Goal: Task Accomplishment & Management: Manage account settings

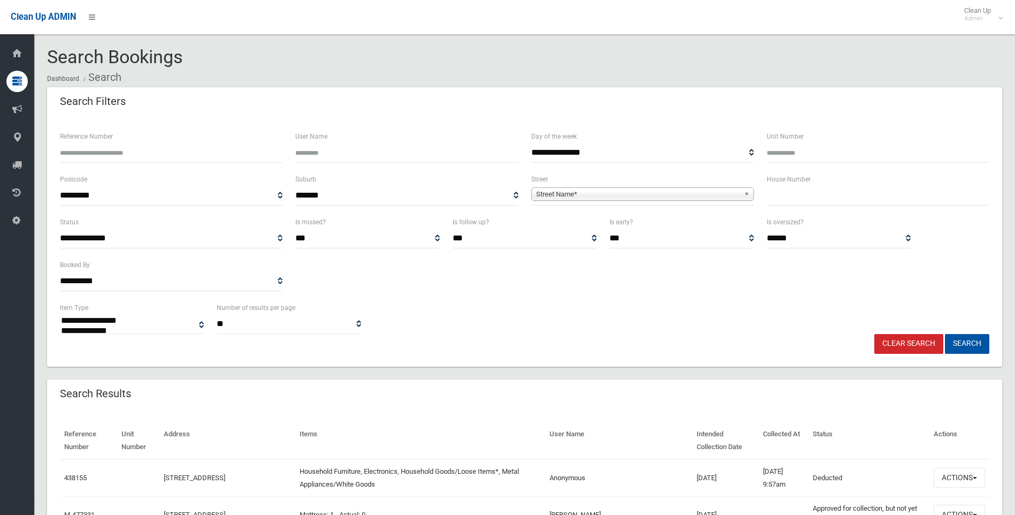
select select
click at [800, 199] on input "text" at bounding box center [877, 196] width 222 height 20
type input "*"
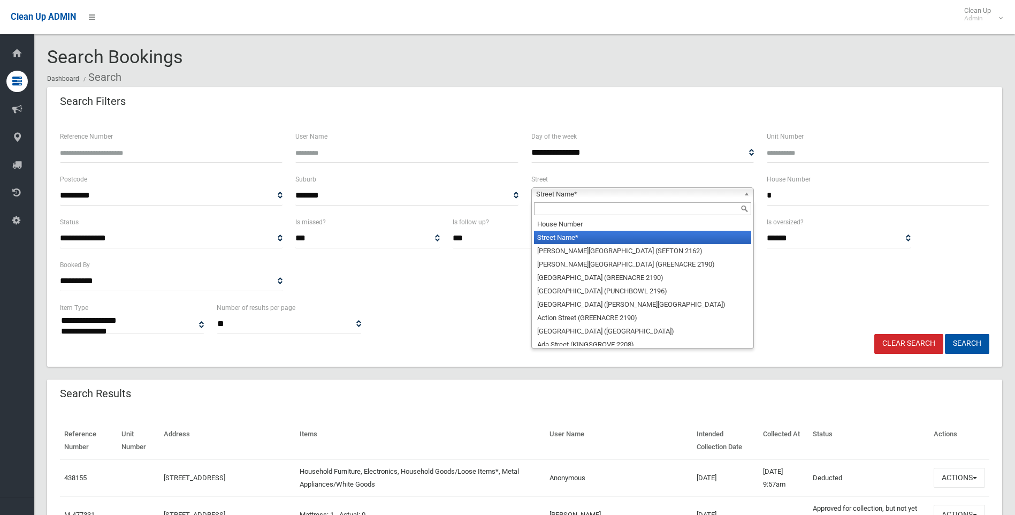
click at [661, 193] on span "Street Name*" at bounding box center [637, 194] width 203 height 13
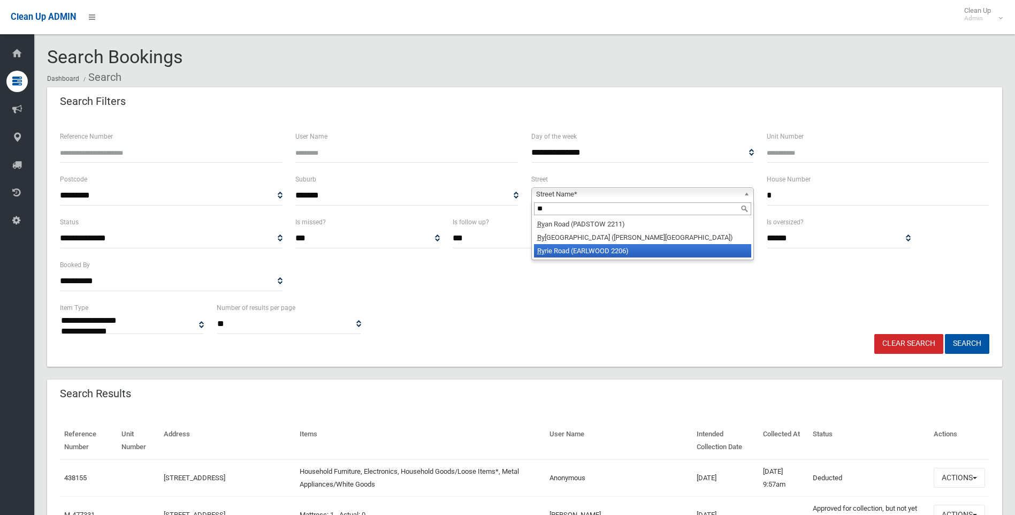
type input "**"
click at [610, 252] on li "Ry rie Road (EARLWOOD 2206)" at bounding box center [642, 250] width 217 height 13
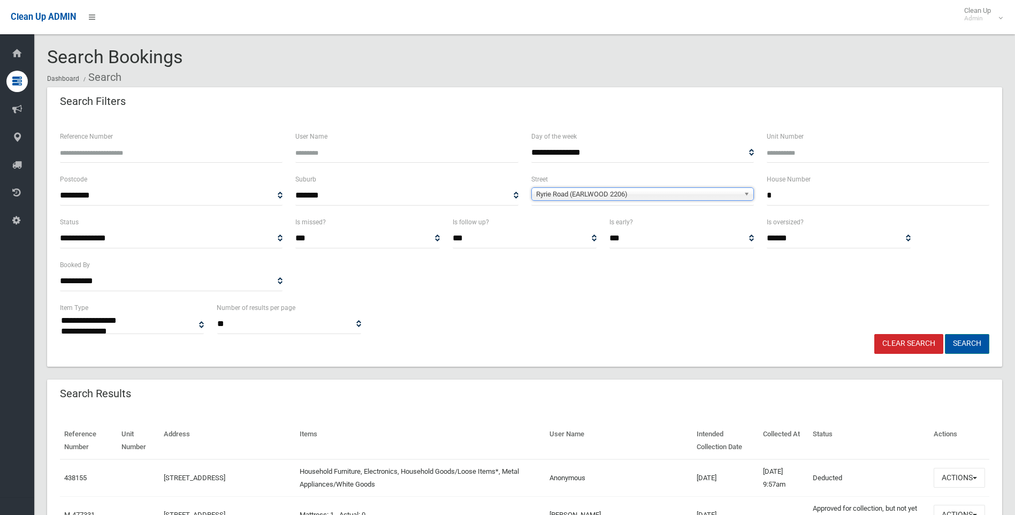
click at [962, 347] on button "Search" at bounding box center [967, 344] width 44 height 20
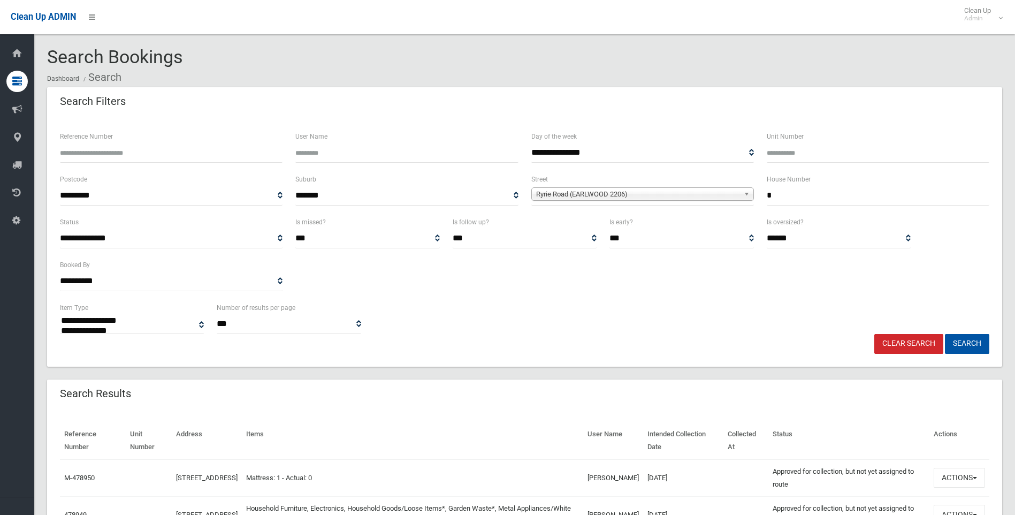
select select
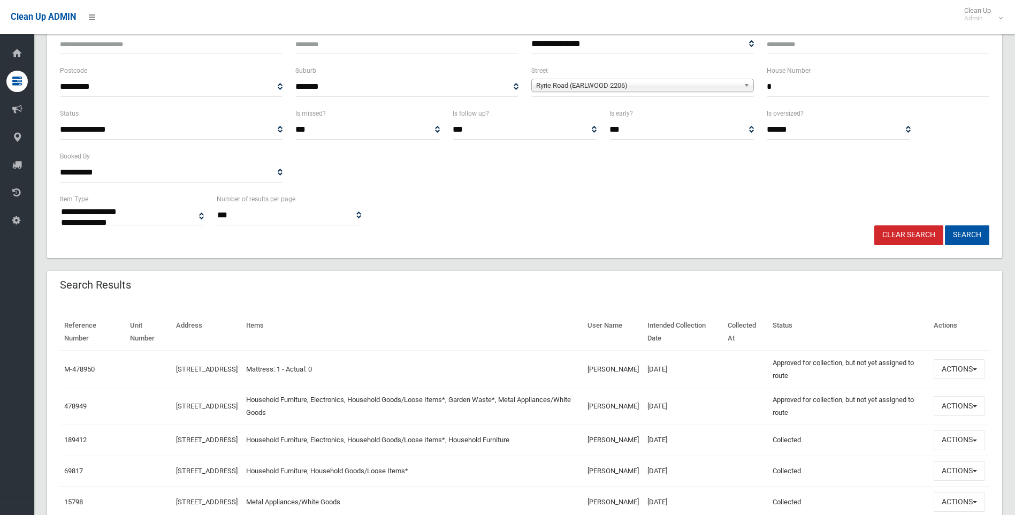
scroll to position [214, 0]
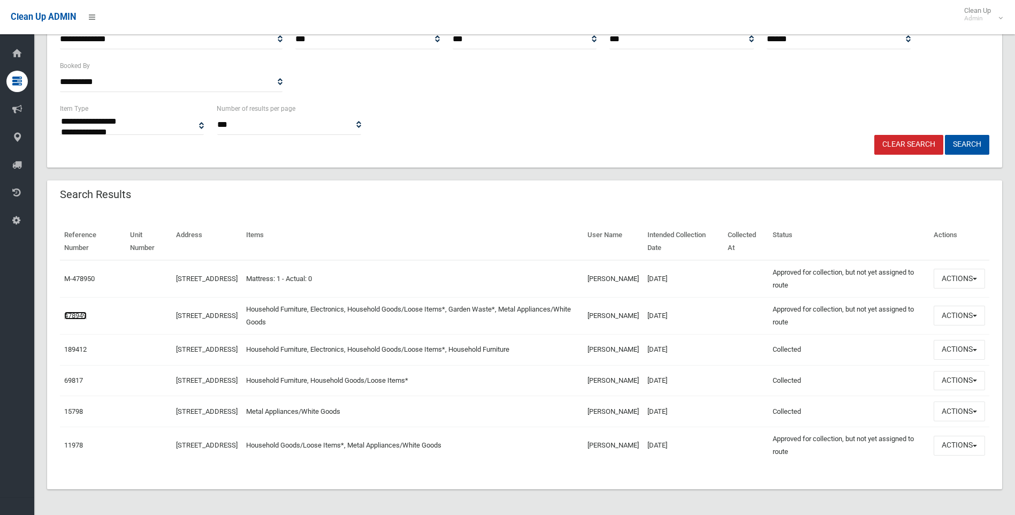
click at [81, 311] on link "478949" at bounding box center [75, 315] width 22 height 8
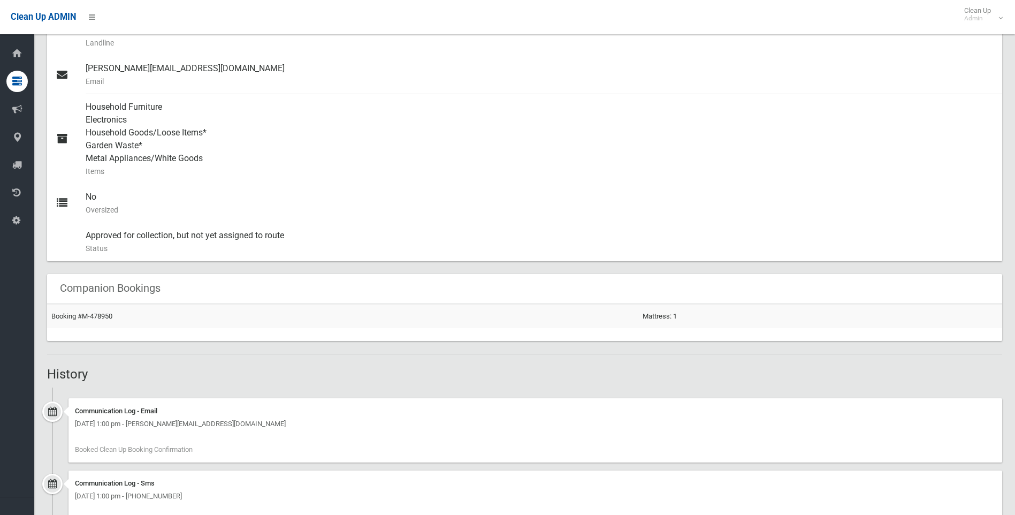
scroll to position [334, 0]
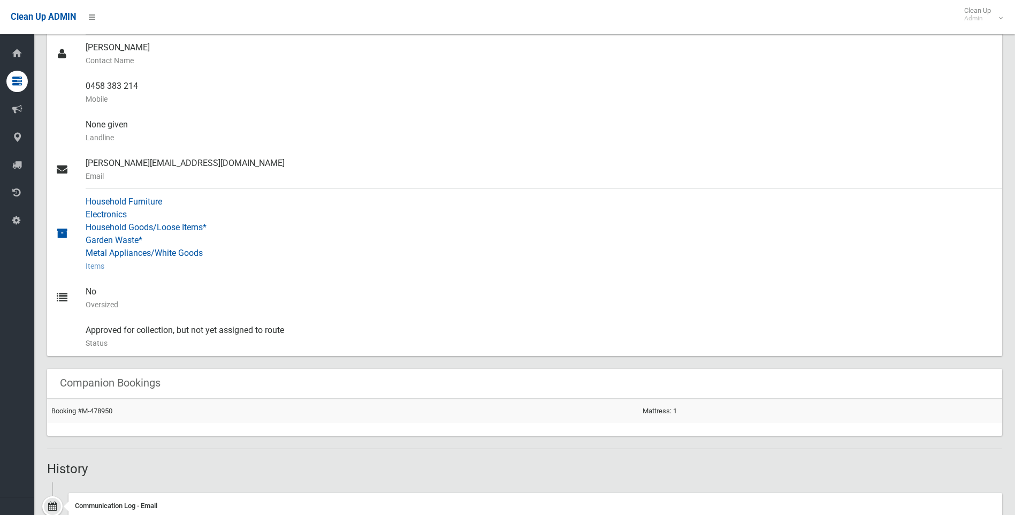
drag, startPoint x: 520, startPoint y: 198, endPoint x: 616, endPoint y: 422, distance: 243.2
click at [520, 198] on div "Household Furniture Electronics Household Goods/Loose Items* Garden Waste* Meta…" at bounding box center [540, 234] width 908 height 90
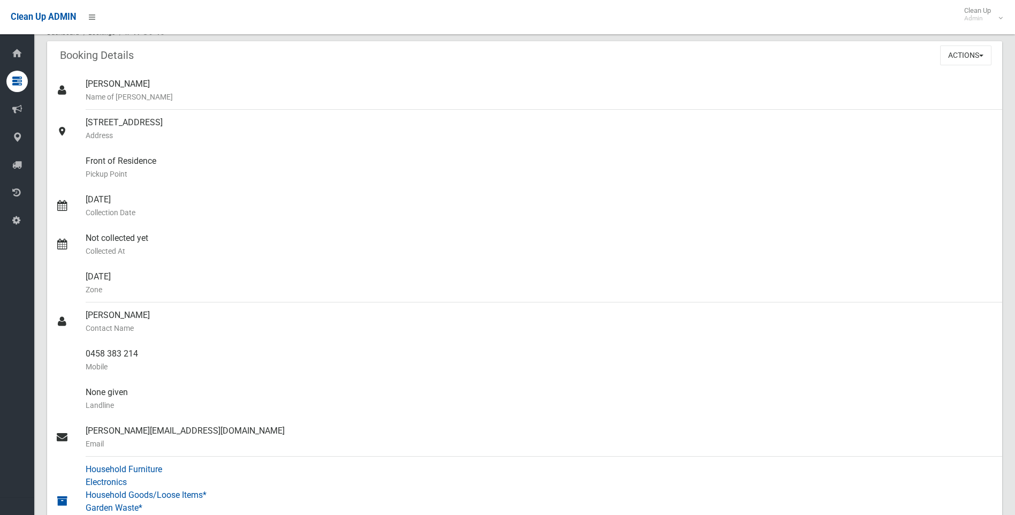
scroll to position [0, 0]
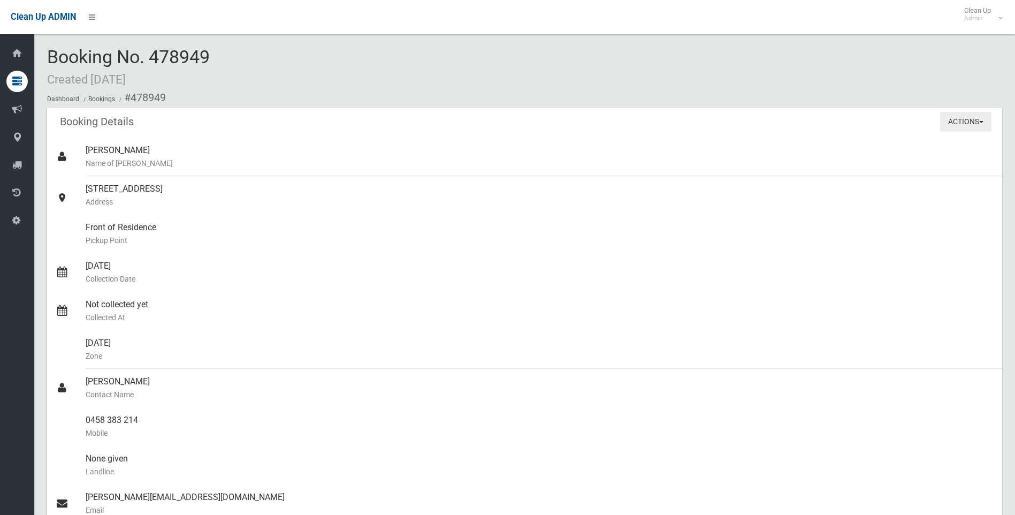
click at [971, 122] on button "Actions" at bounding box center [965, 122] width 51 height 20
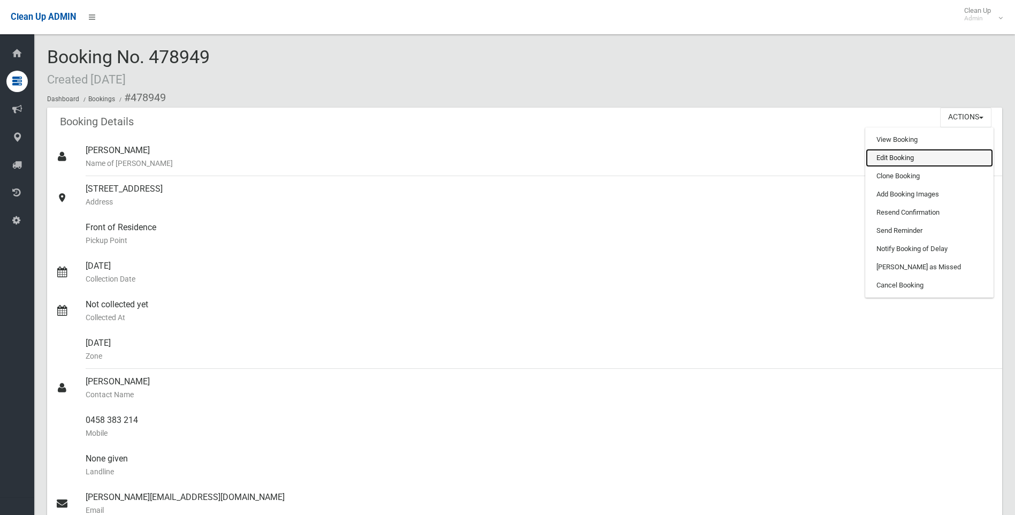
click at [896, 154] on link "Edit Booking" at bounding box center [928, 158] width 127 height 18
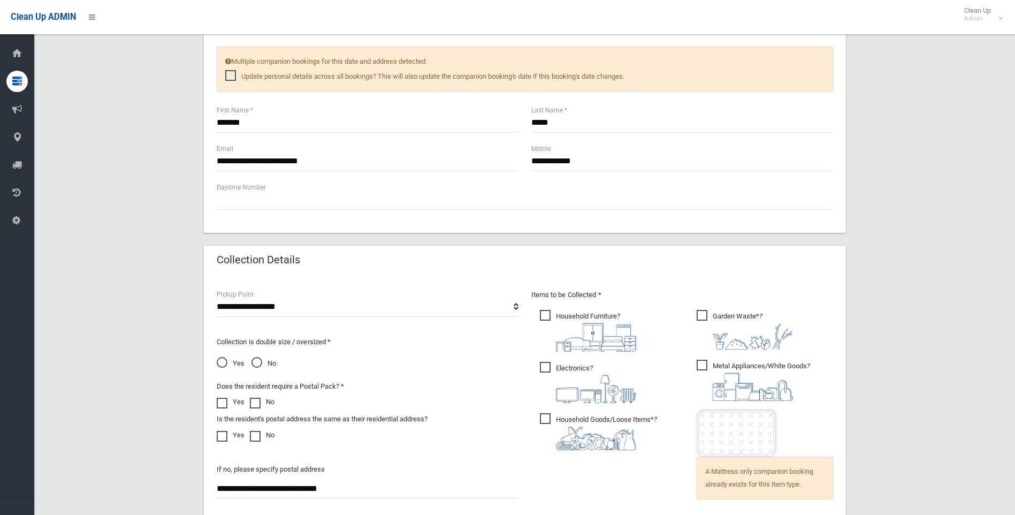
scroll to position [588, 0]
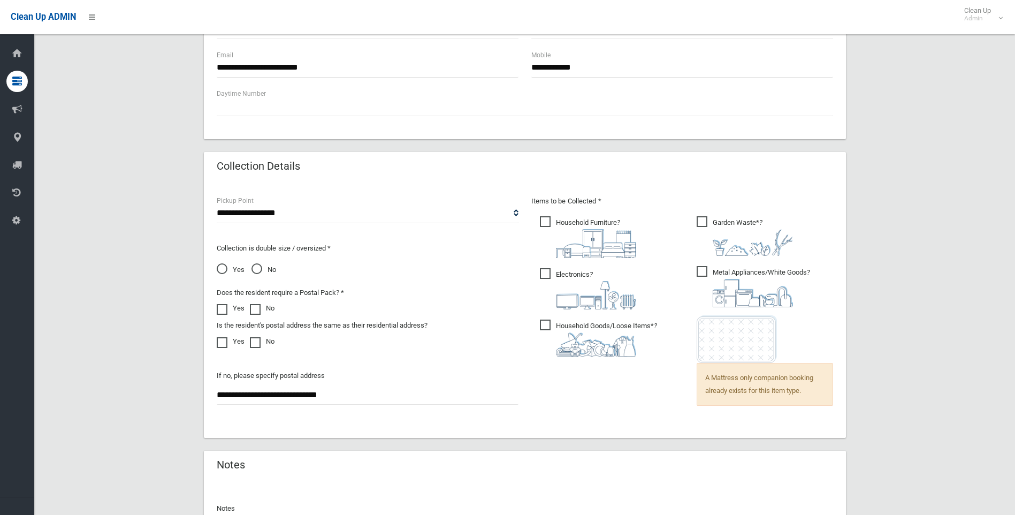
click at [540, 214] on label "Household Furniture ?" at bounding box center [588, 236] width 96 height 44
click at [543, 272] on span "Electronics ?" at bounding box center [588, 288] width 96 height 41
click at [710, 223] on span "Garden Waste* ?" at bounding box center [744, 236] width 96 height 40
click at [709, 260] on ul "Garden Waste* ?" at bounding box center [760, 316] width 145 height 204
drag, startPoint x: 697, startPoint y: 272, endPoint x: 694, endPoint y: 278, distance: 6.2
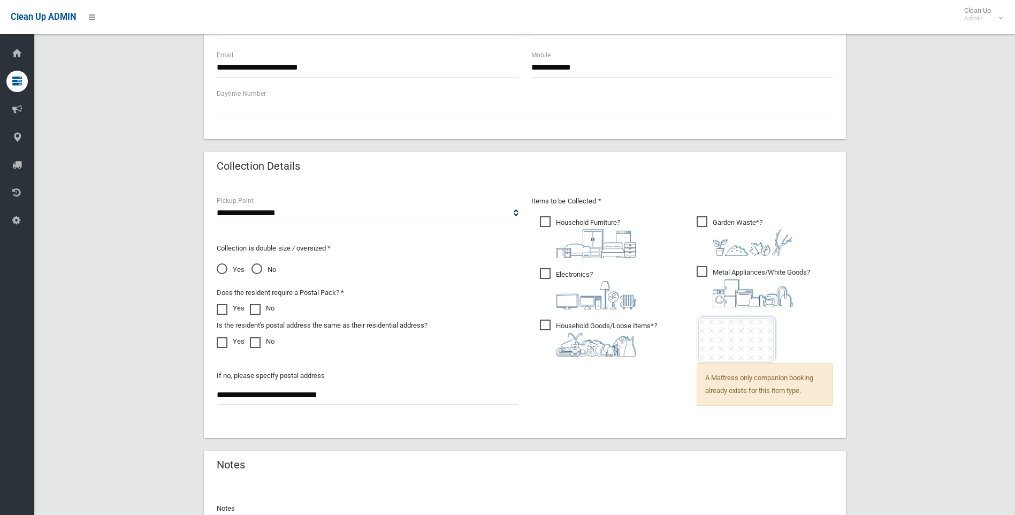
click at [698, 272] on span "Metal Appliances/White Goods ?" at bounding box center [752, 286] width 113 height 41
click at [546, 324] on span "Household Goods/Loose Items* ?" at bounding box center [598, 337] width 117 height 37
click at [594, 402] on div "Items to be Collected * Household Furniture ?" at bounding box center [682, 310] width 314 height 230
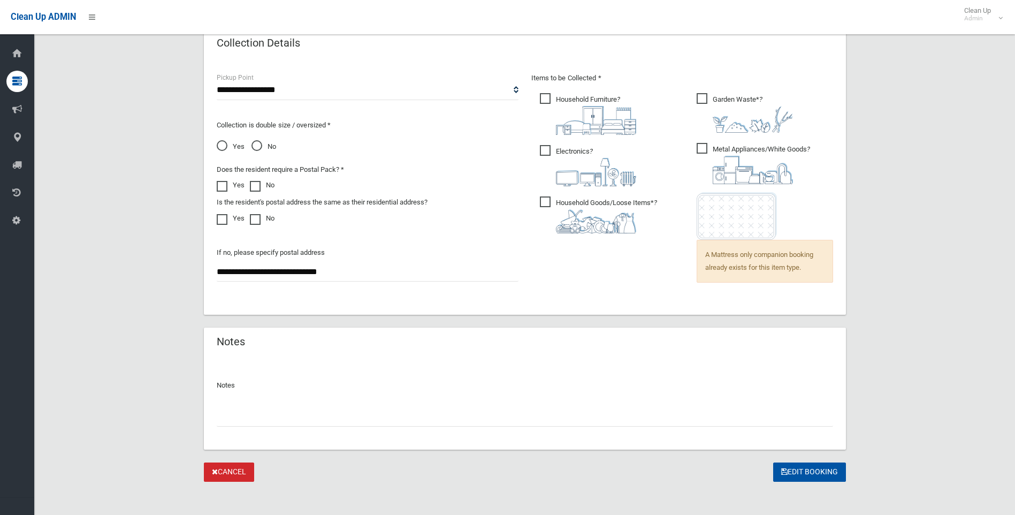
scroll to position [717, 0]
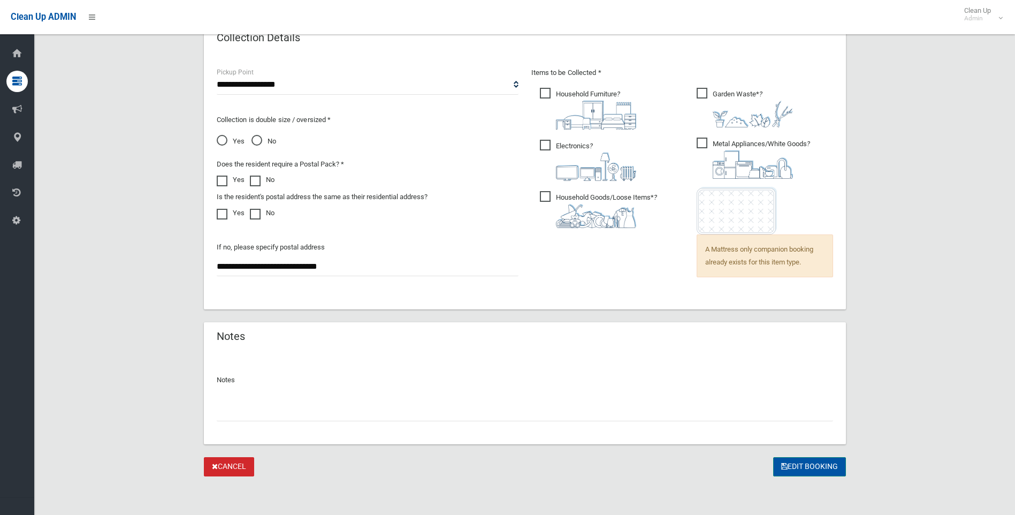
click at [802, 464] on button "Edit Booking" at bounding box center [809, 467] width 73 height 20
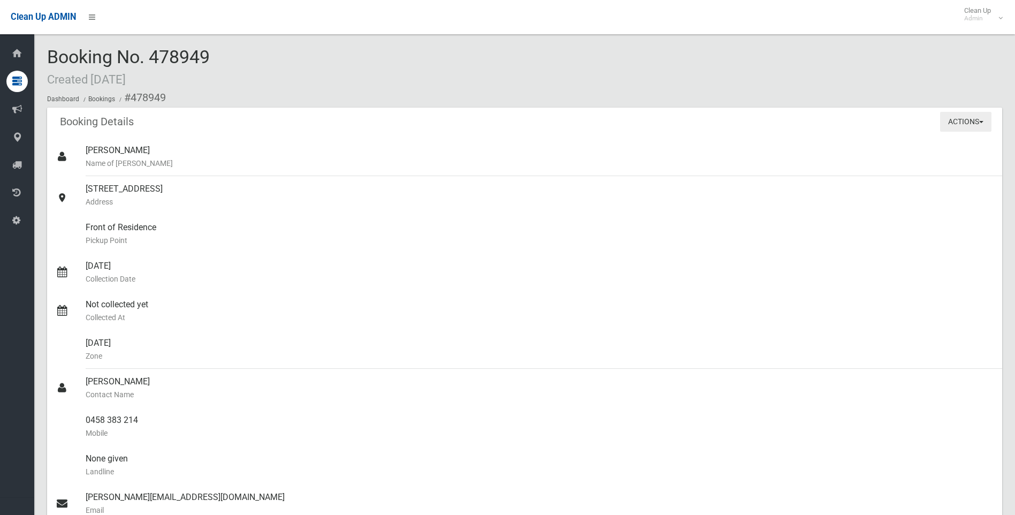
click at [960, 120] on button "Actions" at bounding box center [965, 122] width 51 height 20
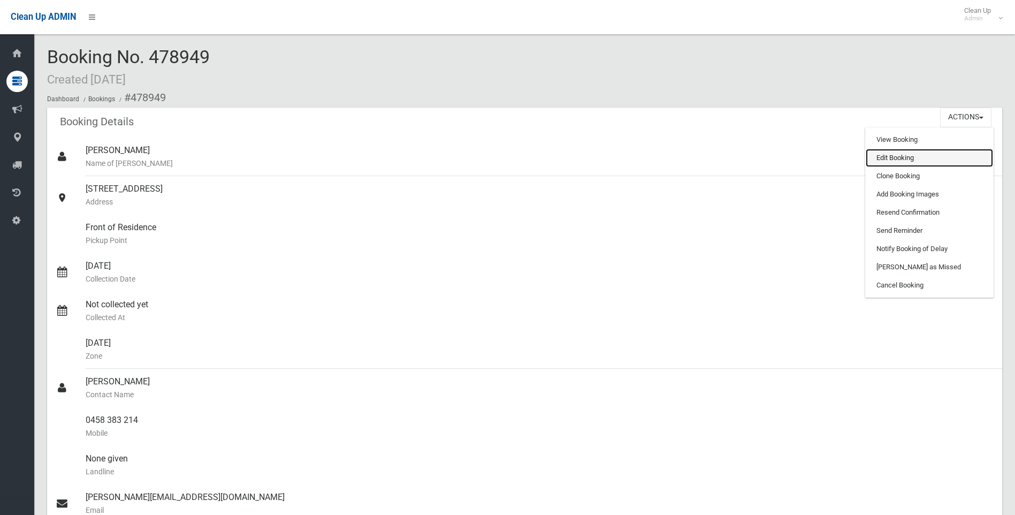
click at [912, 158] on link "Edit Booking" at bounding box center [928, 158] width 127 height 18
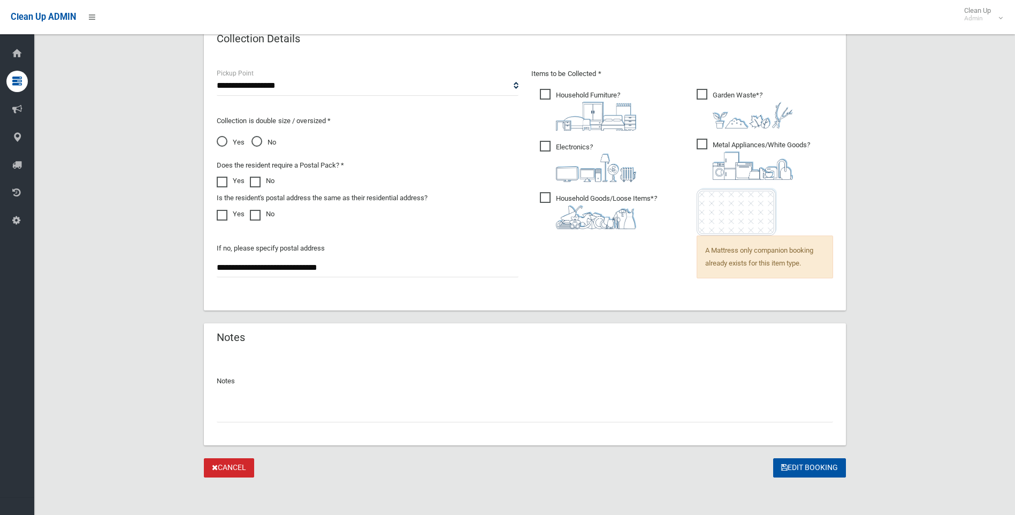
scroll to position [717, 0]
drag, startPoint x: 321, startPoint y: 409, endPoint x: 342, endPoint y: 403, distance: 21.5
click at [321, 409] on input "text" at bounding box center [525, 411] width 616 height 20
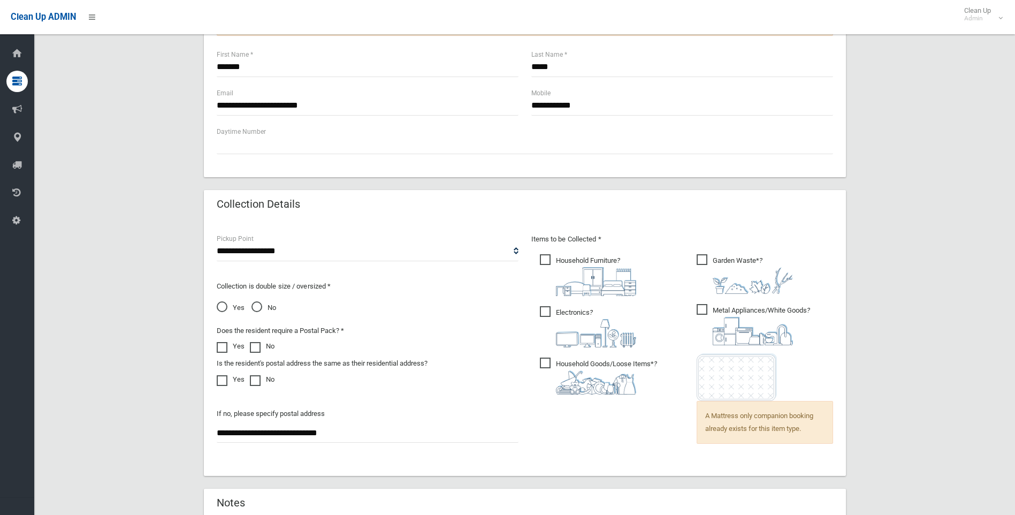
scroll to position [642, 0]
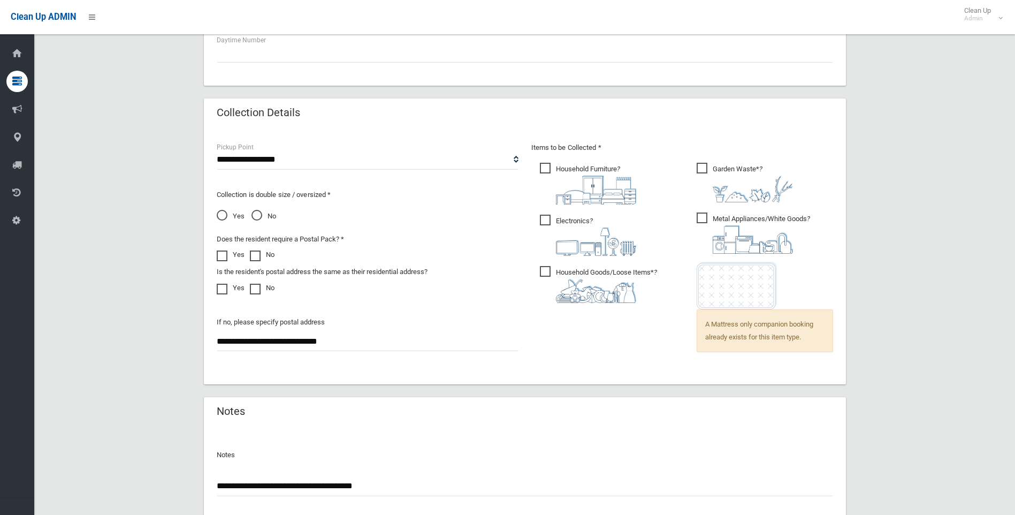
click at [380, 480] on input "**********" at bounding box center [525, 486] width 616 height 20
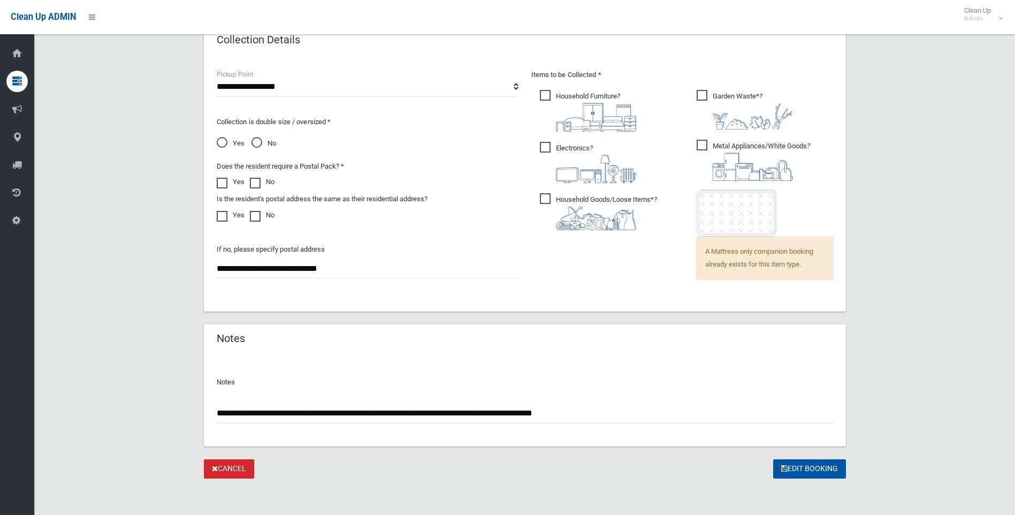
scroll to position [717, 0]
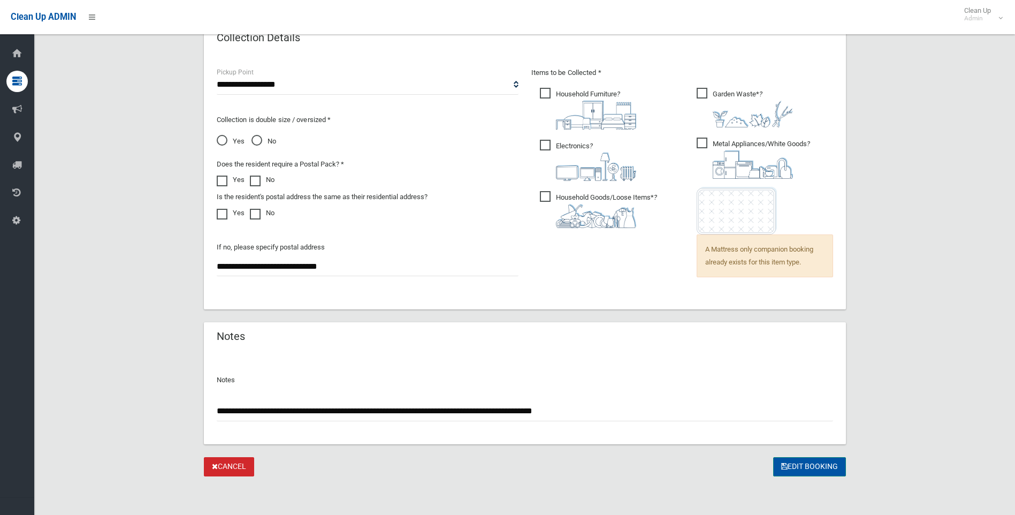
type input "**********"
click at [796, 472] on button "Edit Booking" at bounding box center [809, 467] width 73 height 20
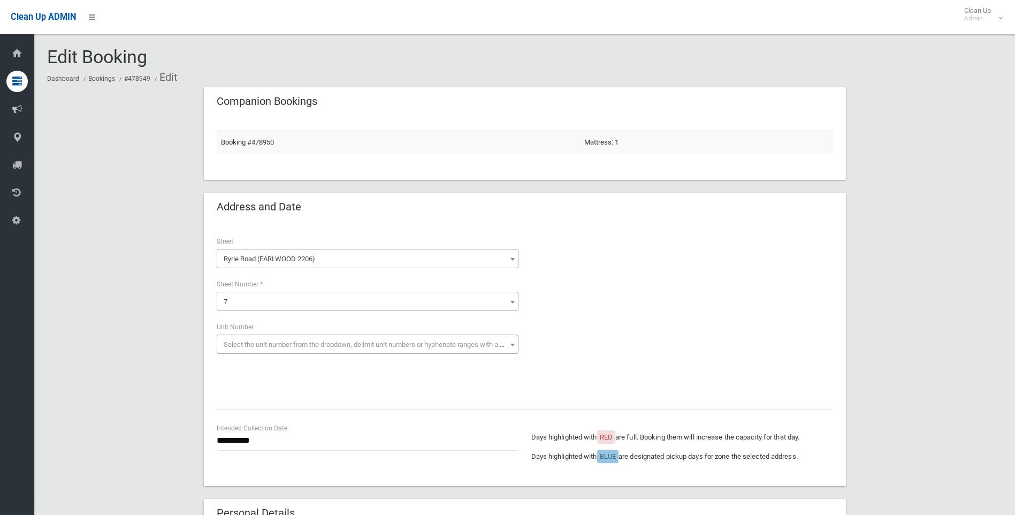
scroll to position [717, 0]
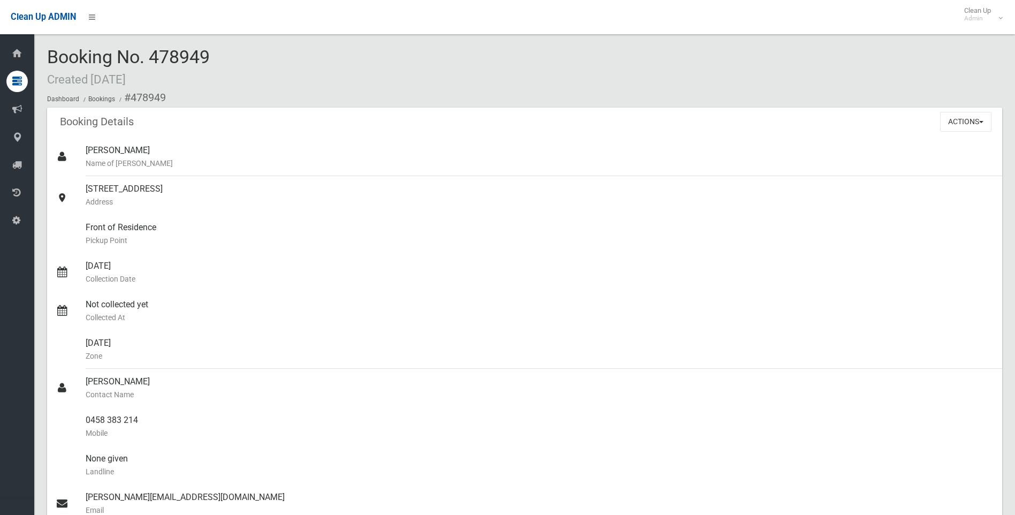
scroll to position [52, 0]
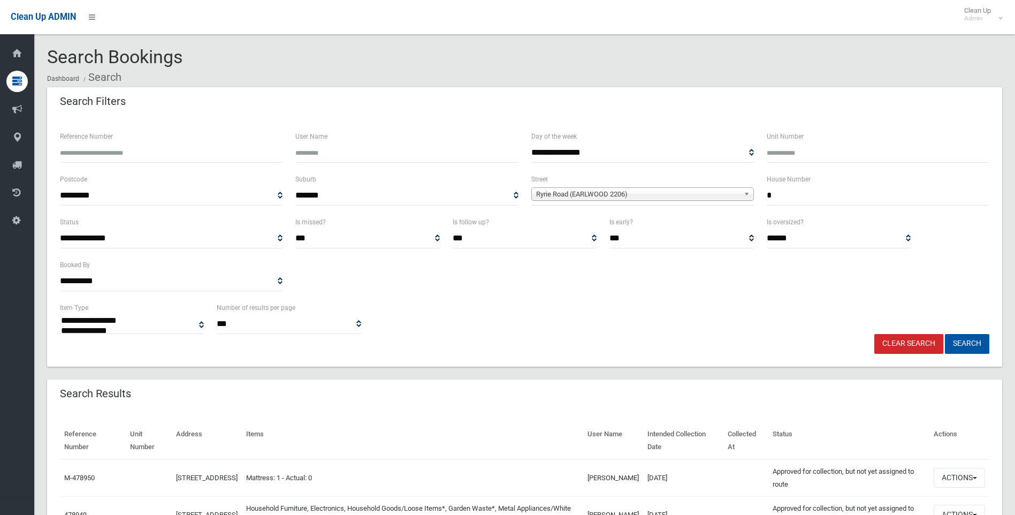
select select
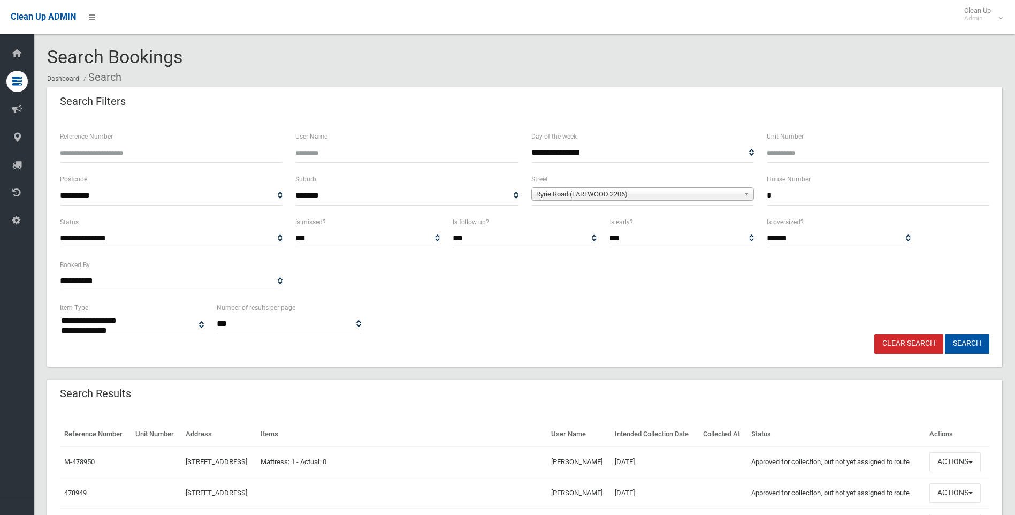
select select
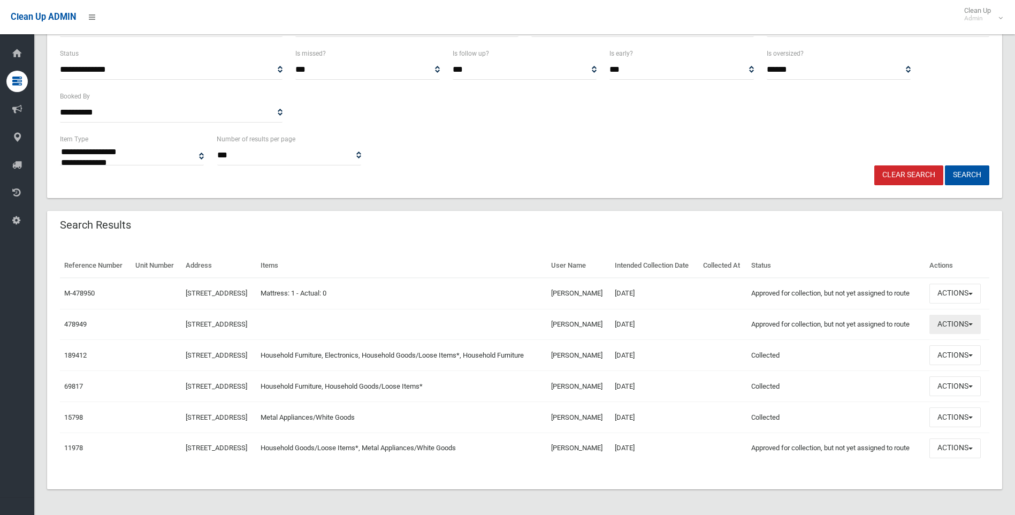
click at [947, 314] on button "Actions" at bounding box center [954, 324] width 51 height 20
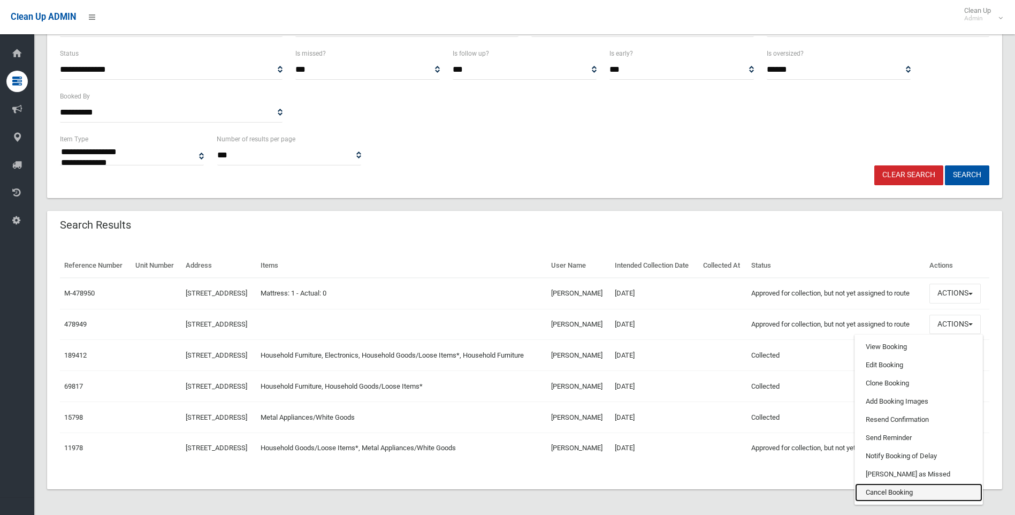
click at [902, 483] on link "Cancel Booking" at bounding box center [918, 492] width 127 height 18
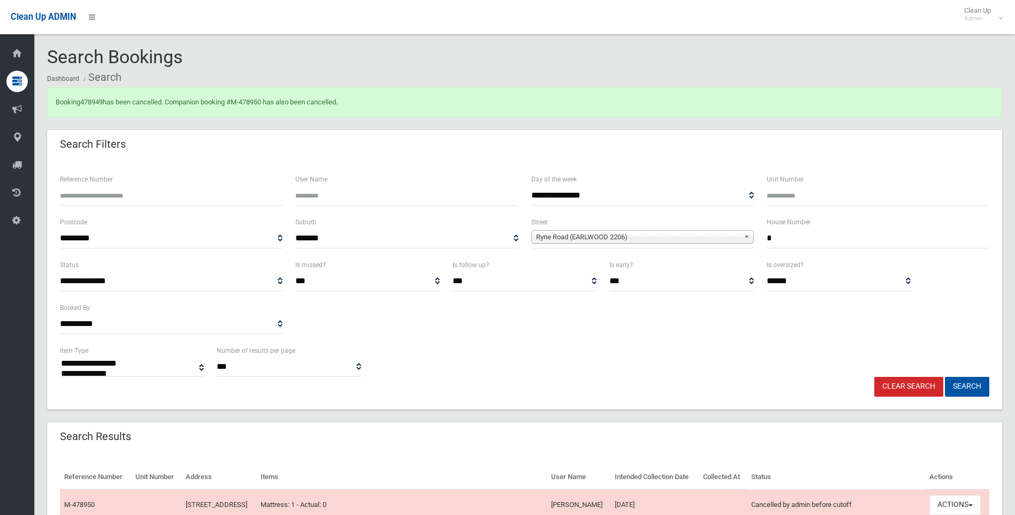
select select
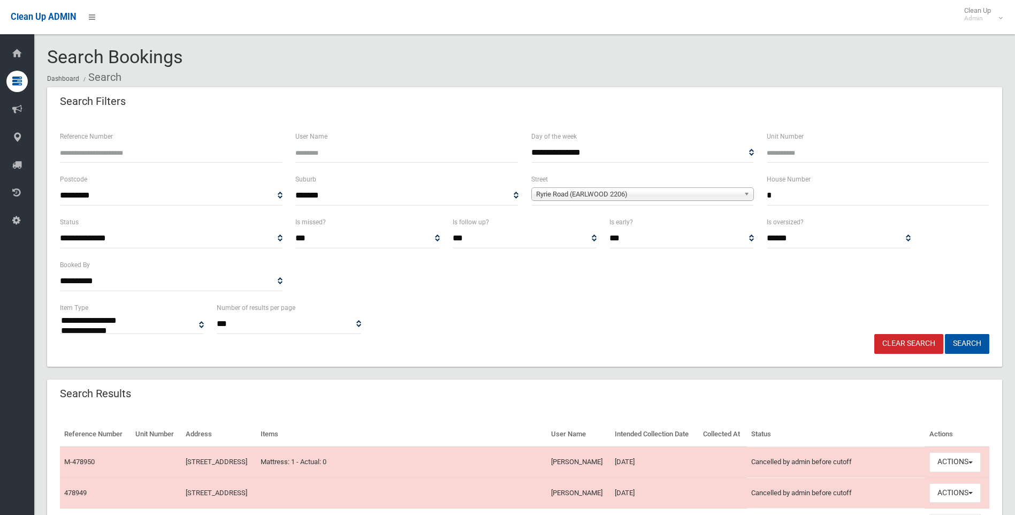
select select
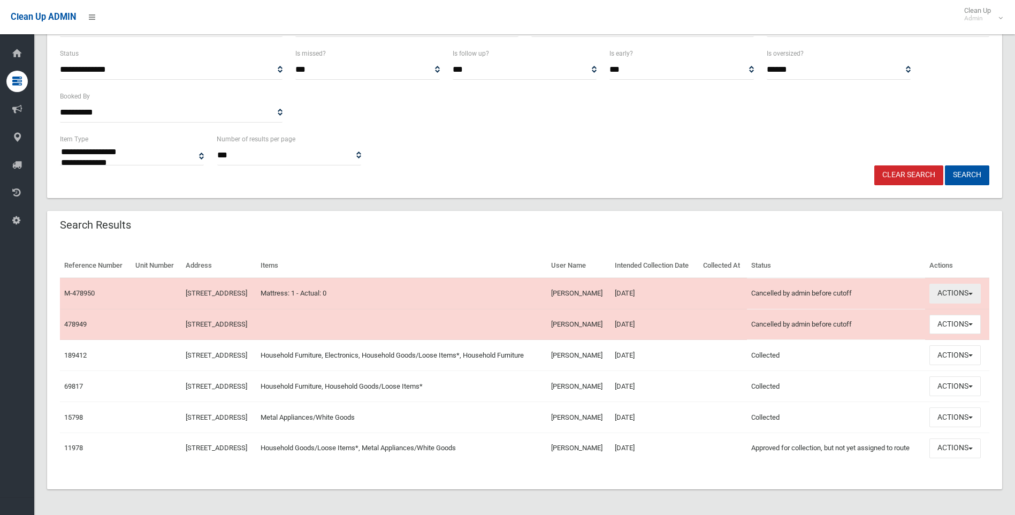
click at [962, 283] on button "Actions" at bounding box center [954, 293] width 51 height 20
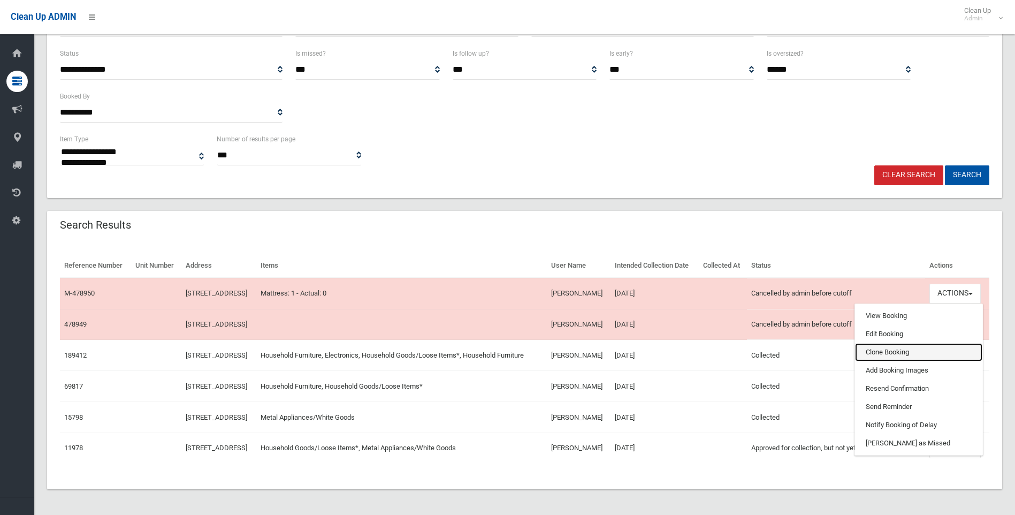
click at [920, 343] on link "Clone Booking" at bounding box center [918, 352] width 127 height 18
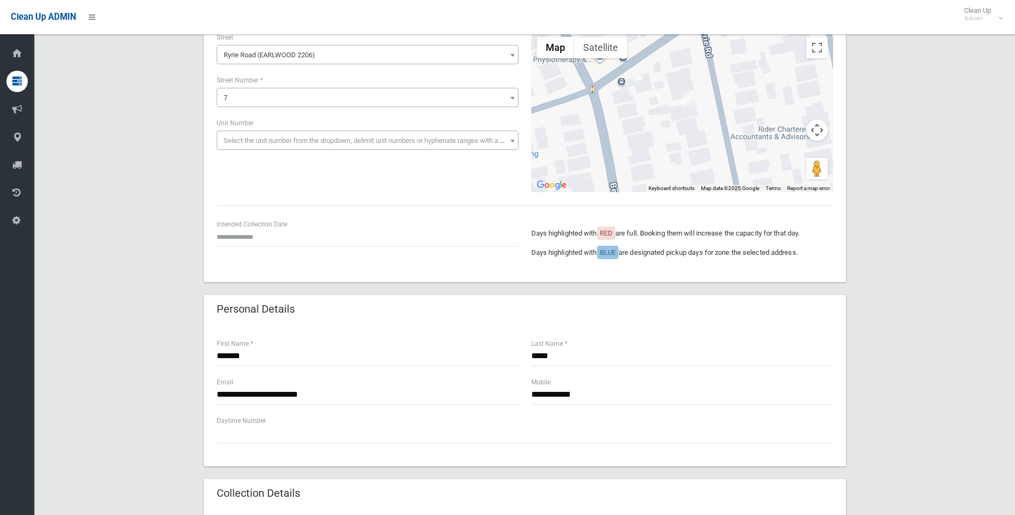
scroll to position [107, 0]
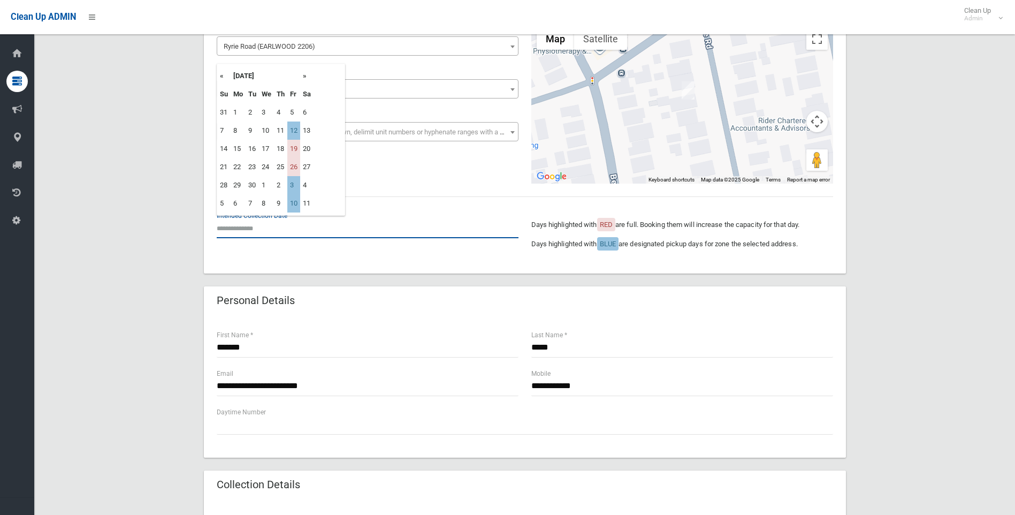
click at [252, 221] on input "text" at bounding box center [368, 228] width 302 height 20
click at [297, 129] on td "12" at bounding box center [293, 130] width 13 height 18
type input "**********"
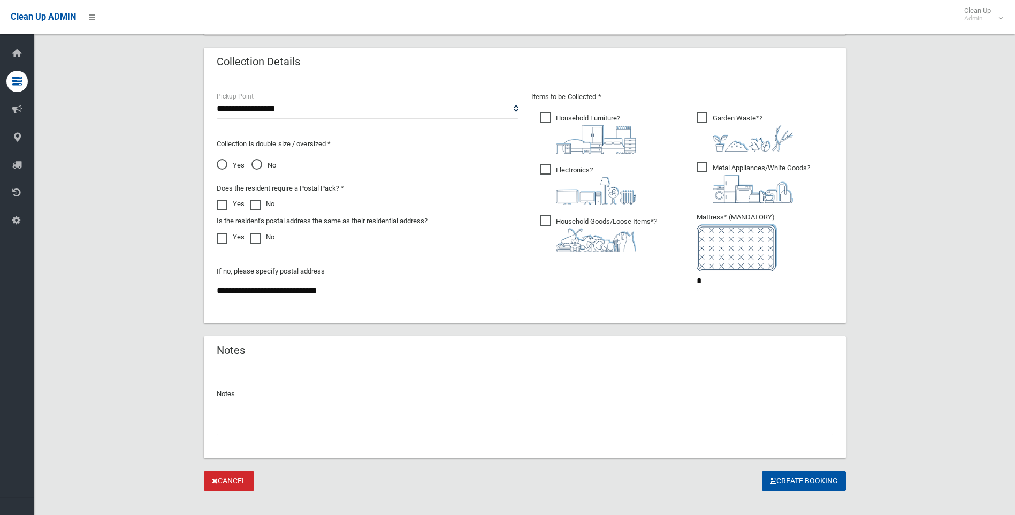
scroll to position [535, 0]
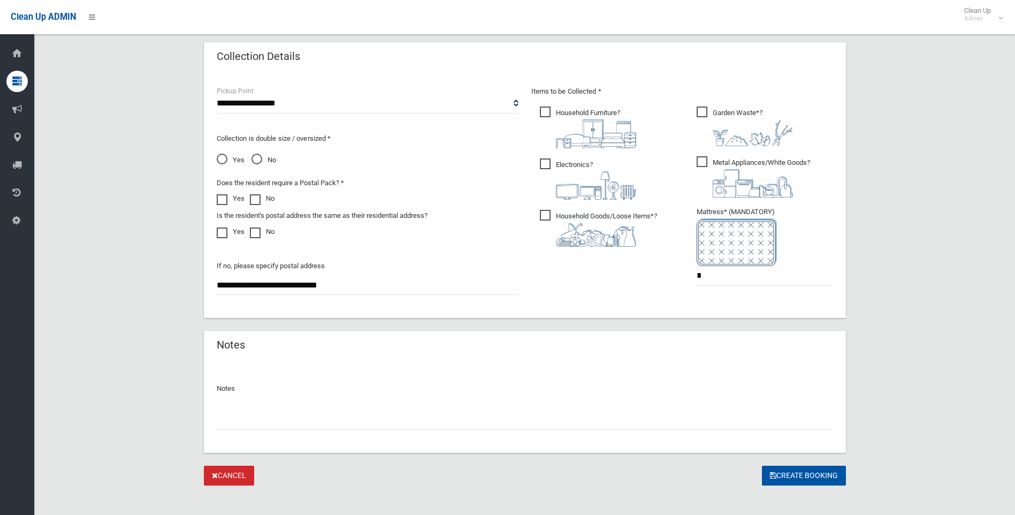
click at [547, 115] on span "Household Furniture ?" at bounding box center [588, 127] width 96 height 42
click at [701, 115] on span "Garden Waste* ?" at bounding box center [744, 126] width 96 height 40
click at [696, 163] on span "Metal Appliances/White Goods ?" at bounding box center [752, 176] width 113 height 41
click at [541, 163] on span "Electronics ?" at bounding box center [588, 178] width 96 height 41
click at [547, 108] on span "Household Furniture ?" at bounding box center [588, 127] width 96 height 42
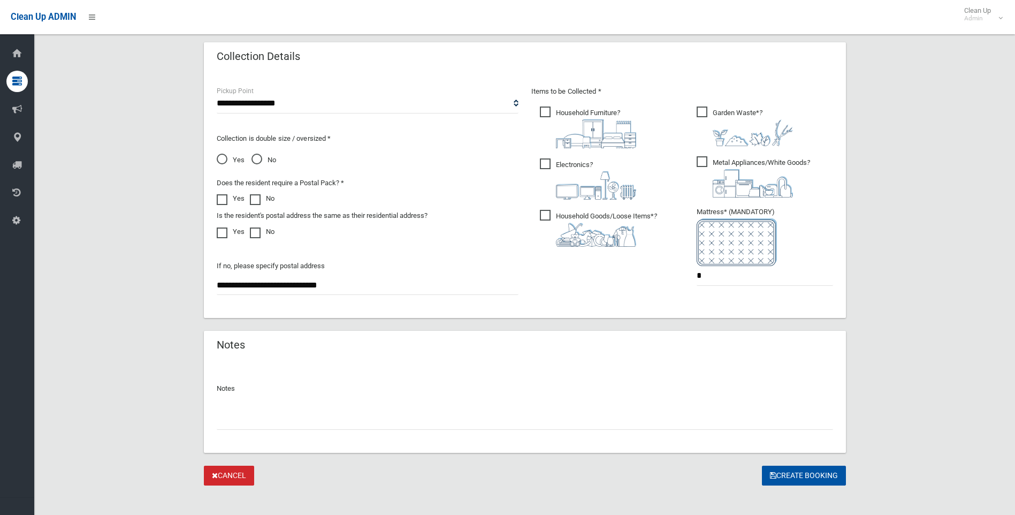
click at [705, 108] on span "Garden Waste* ?" at bounding box center [744, 126] width 96 height 40
drag, startPoint x: 704, startPoint y: 162, endPoint x: 681, endPoint y: 162, distance: 22.5
click at [705, 162] on span "Metal Appliances/White Goods ?" at bounding box center [752, 176] width 113 height 41
click at [533, 165] on ul "Household Furniture ?" at bounding box center [603, 179] width 145 height 150
drag, startPoint x: 369, startPoint y: 287, endPoint x: 83, endPoint y: 288, distance: 286.1
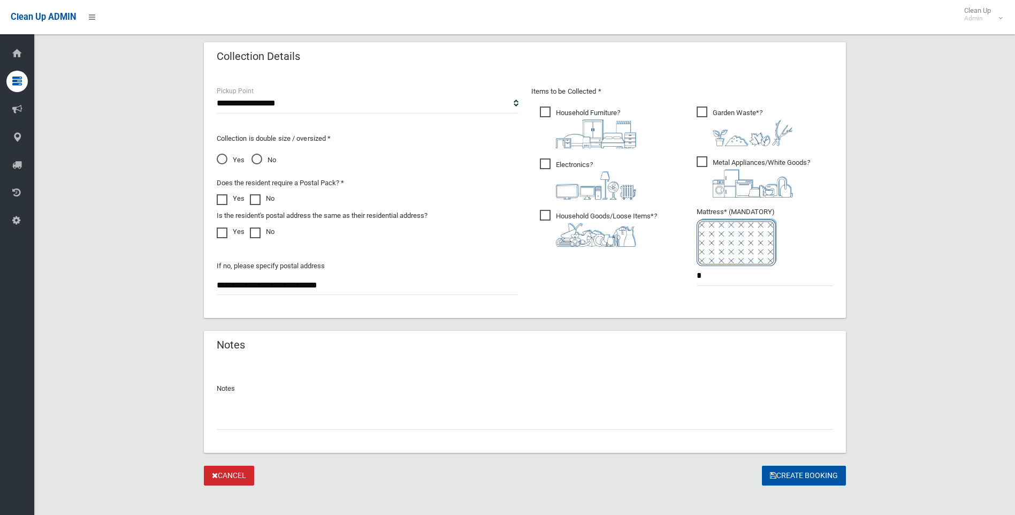
click at [95, 295] on div "**********" at bounding box center [524, 18] width 955 height 933
click at [544, 164] on span "Electronics ?" at bounding box center [588, 178] width 96 height 41
click at [818, 471] on button "Create Booking" at bounding box center [804, 475] width 84 height 20
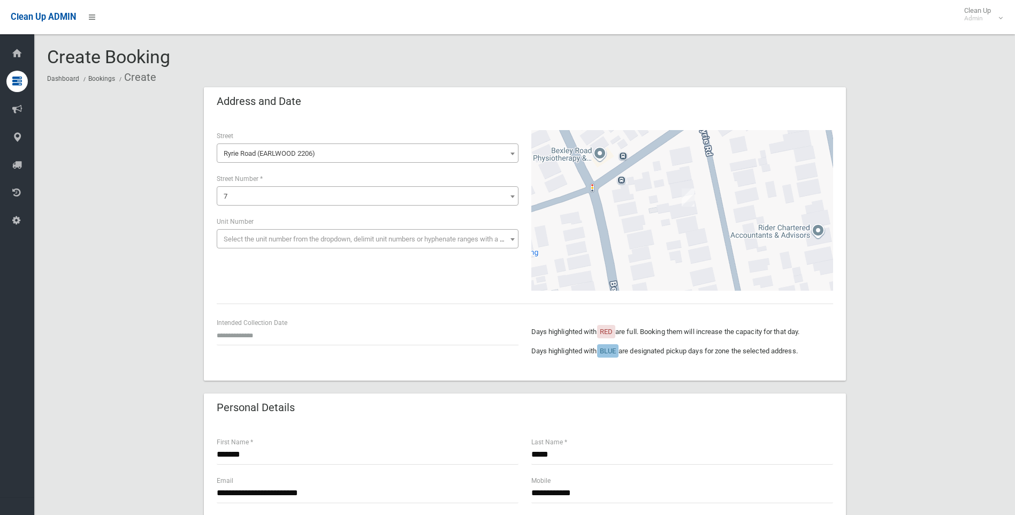
scroll to position [535, 0]
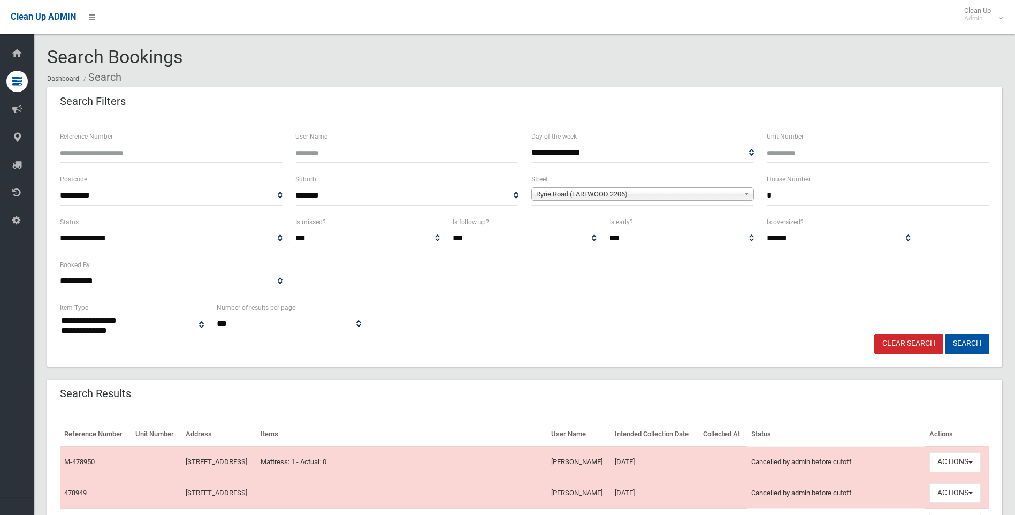
select select
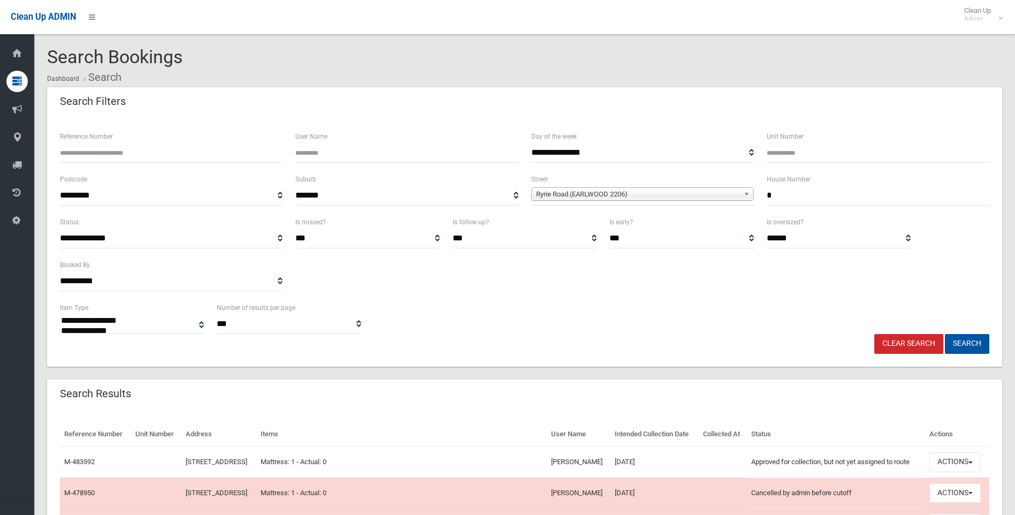
select select
